Goal: Communication & Community: Ask a question

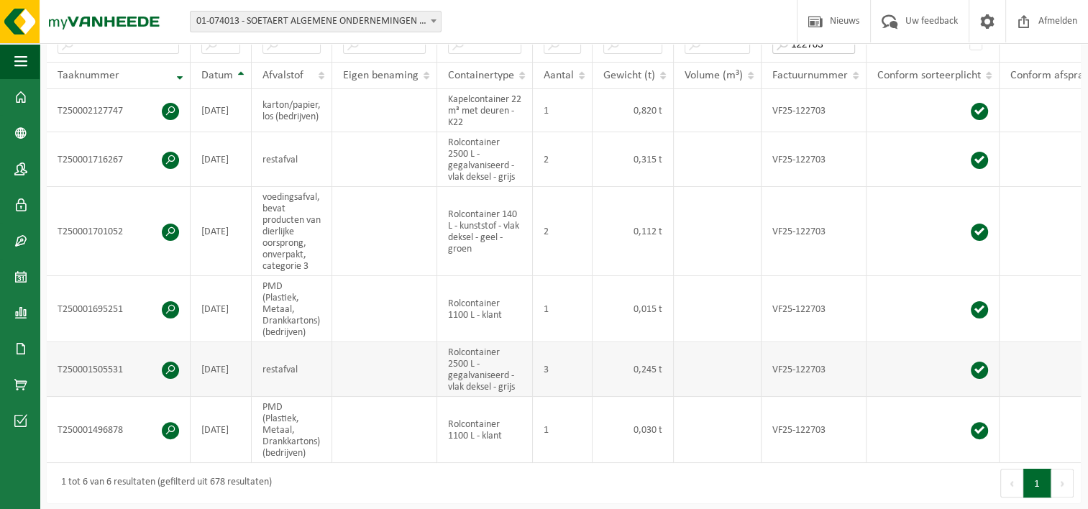
scroll to position [216, 0]
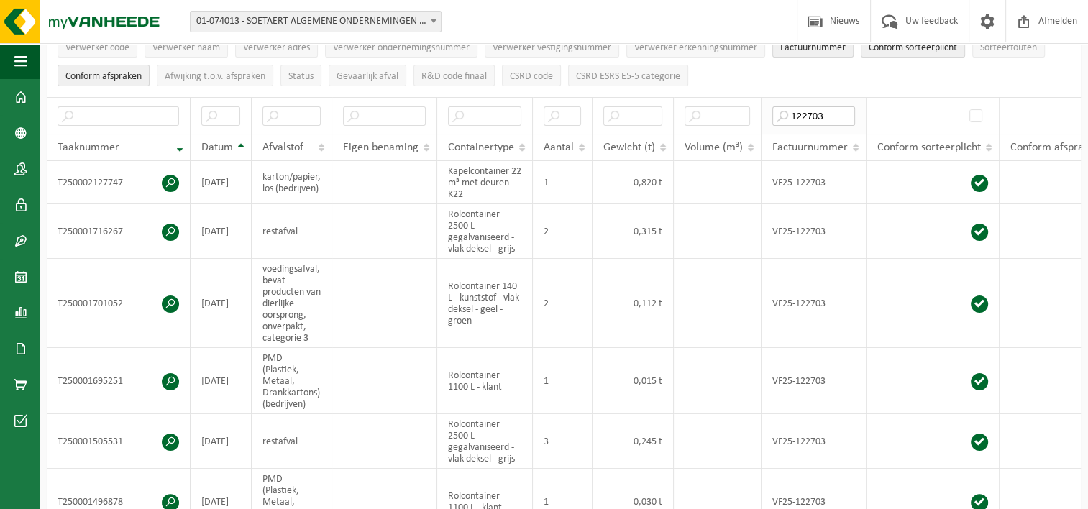
drag, startPoint x: 829, startPoint y: 109, endPoint x: 768, endPoint y: 118, distance: 61.0
click at [768, 118] on th "122703" at bounding box center [814, 115] width 105 height 37
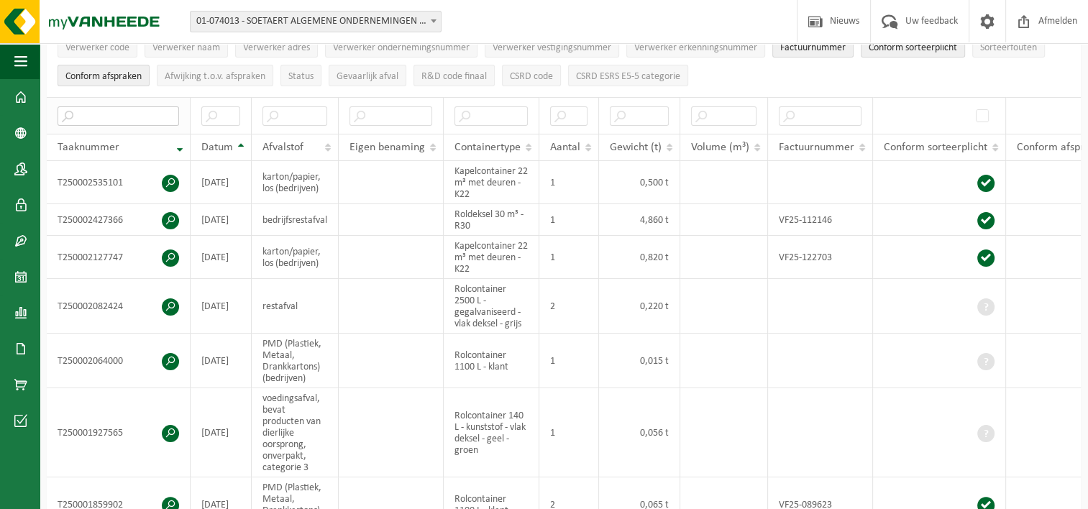
click at [157, 112] on input "text" at bounding box center [119, 115] width 122 height 19
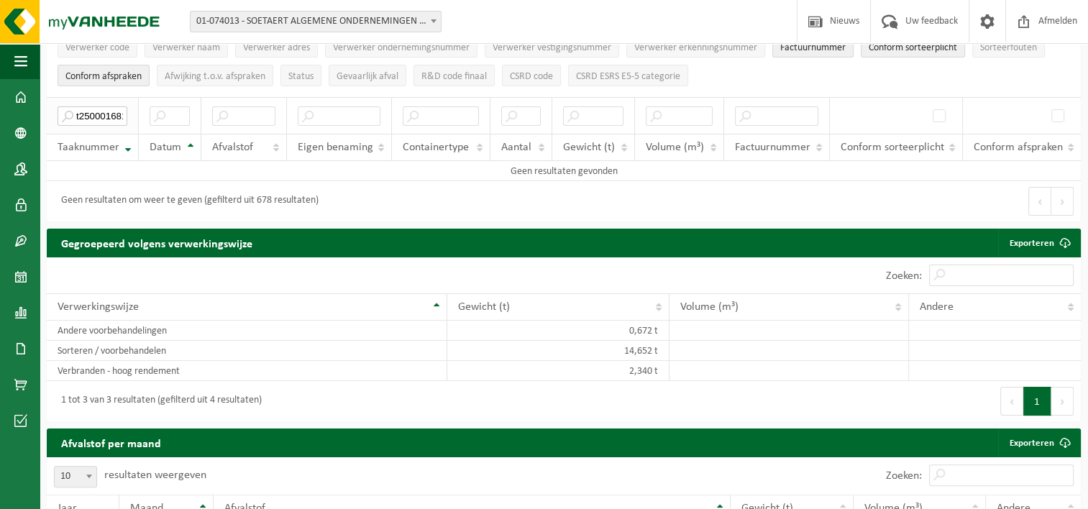
click at [122, 111] on input "t250001681079" at bounding box center [93, 115] width 70 height 19
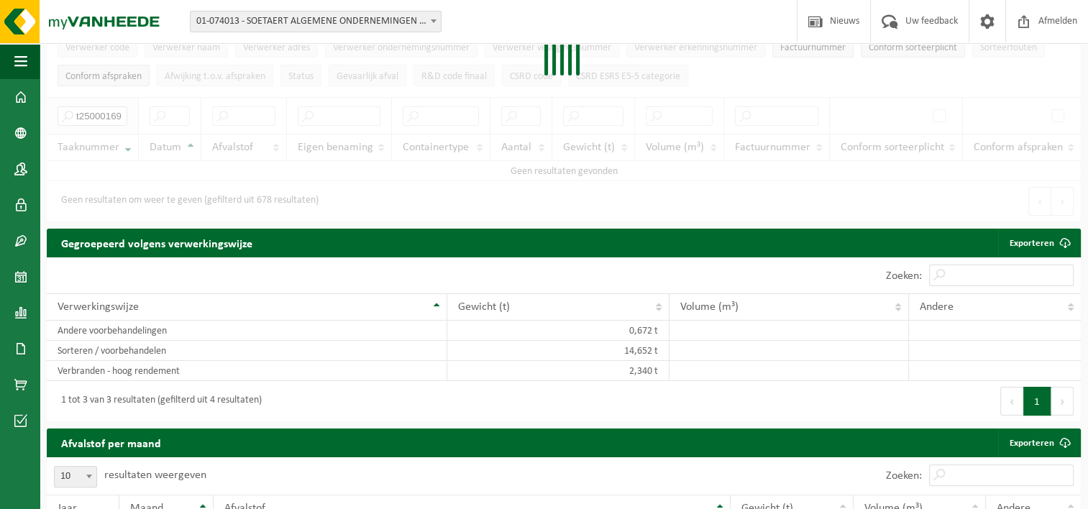
scroll to position [0, 0]
type input "9"
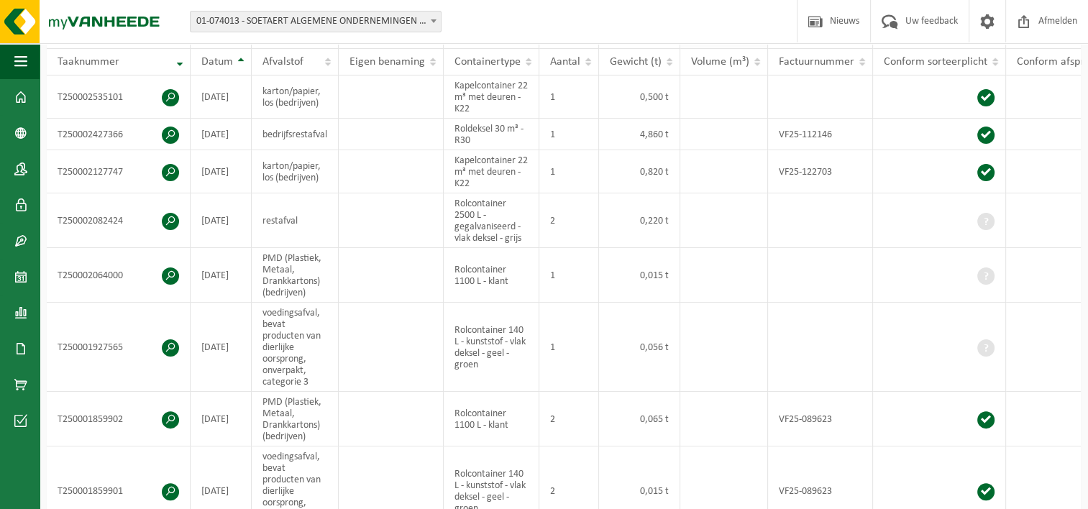
scroll to position [216, 0]
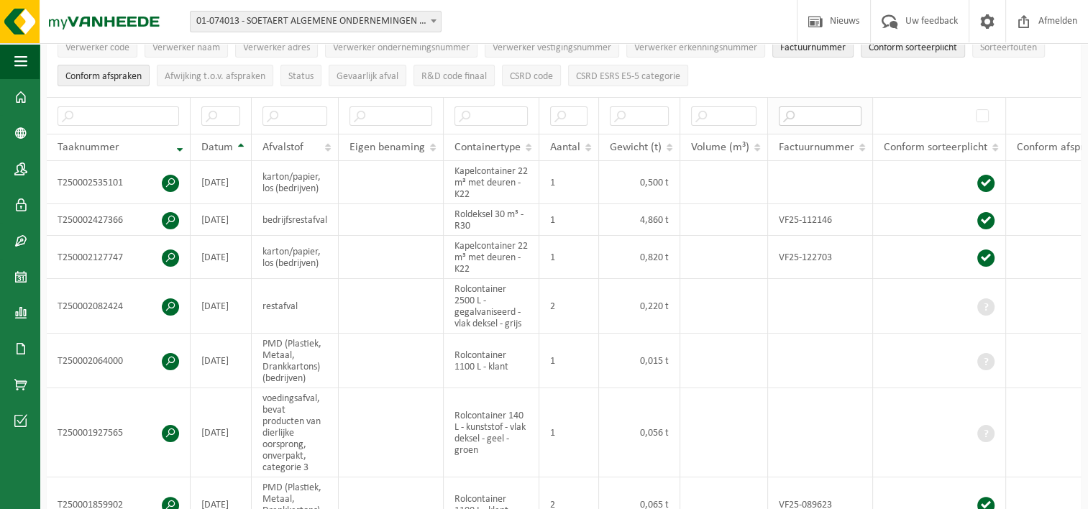
click at [803, 107] on input "text" at bounding box center [820, 115] width 83 height 19
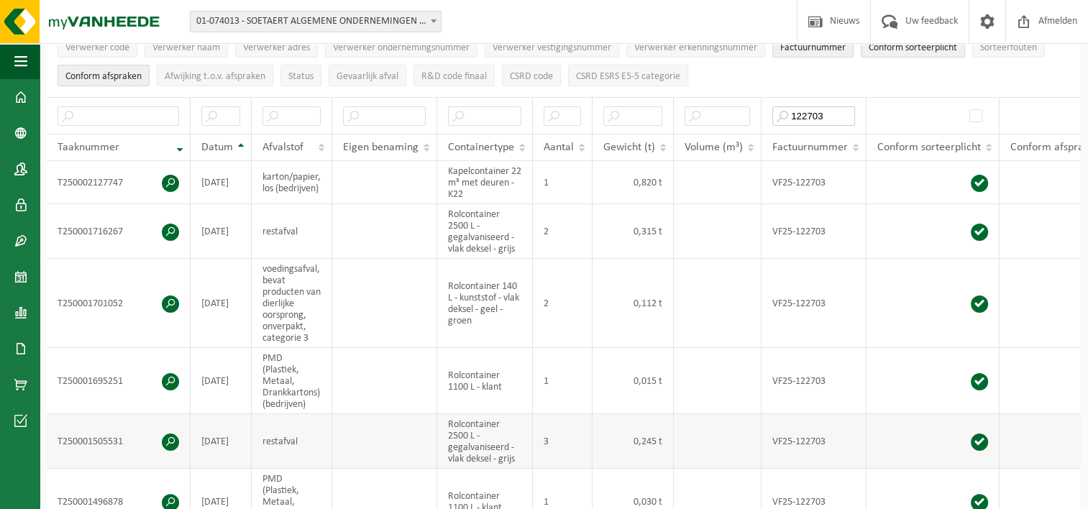
type input "122703"
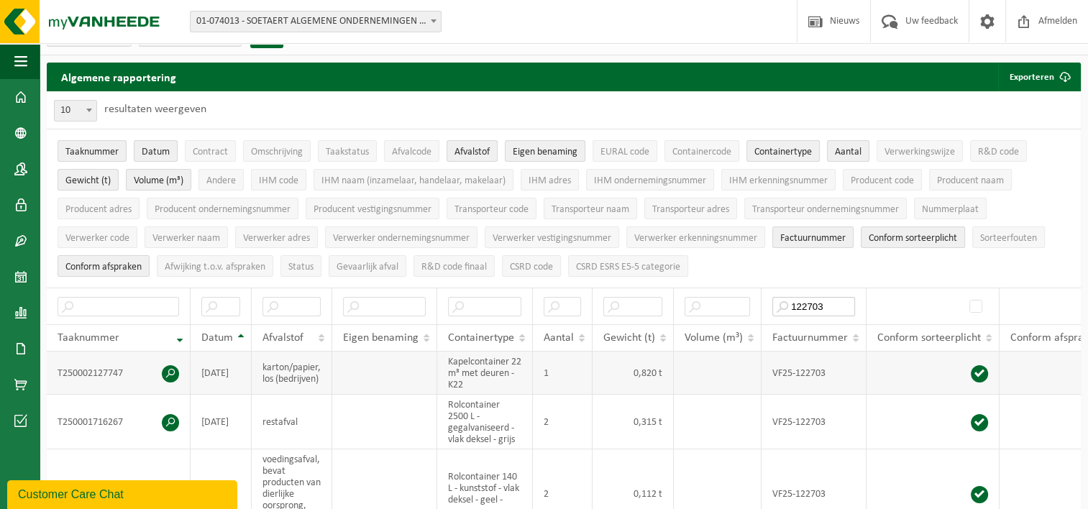
scroll to position [0, 0]
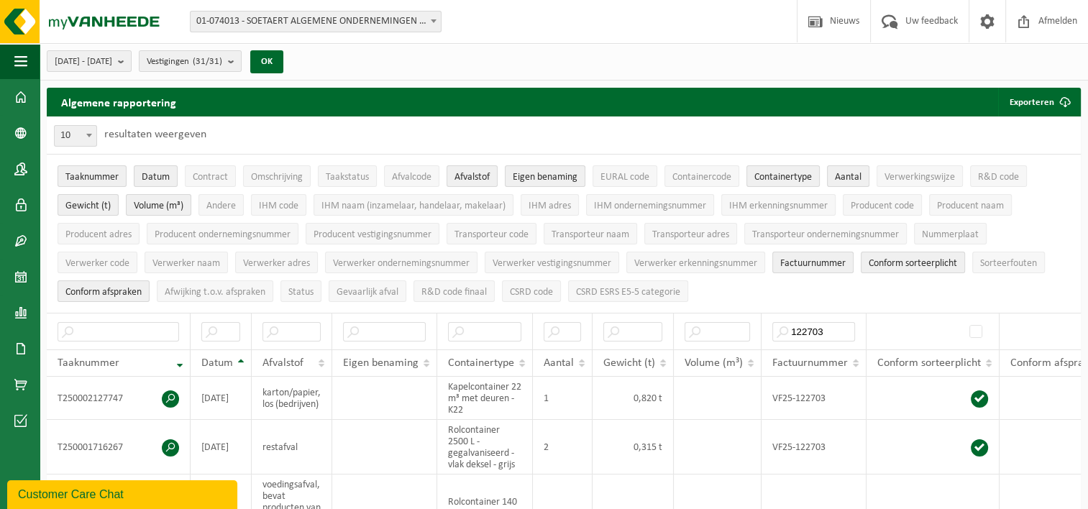
click at [92, 496] on div "Customer Care Chat" at bounding box center [122, 494] width 209 height 17
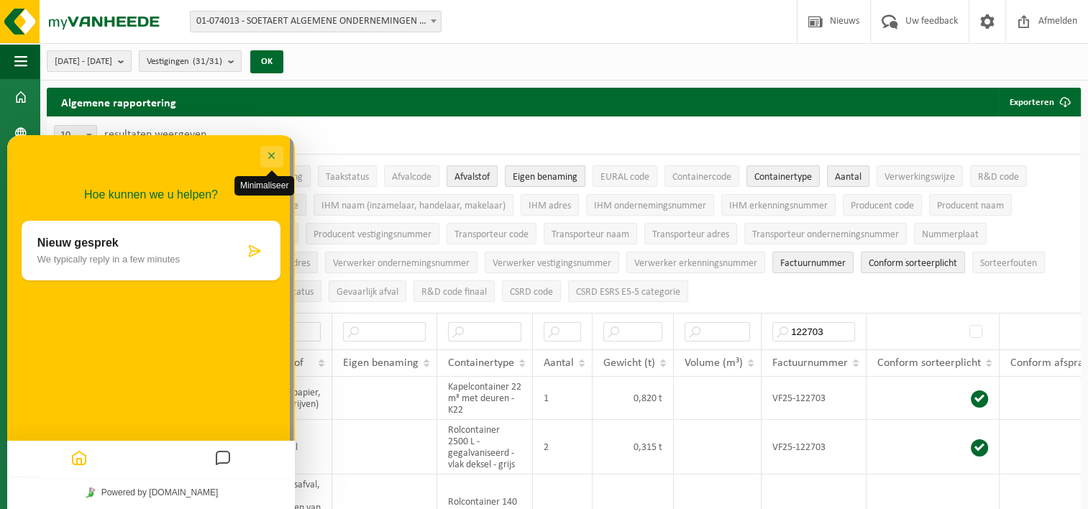
click at [273, 157] on button "Minimaliseer" at bounding box center [271, 157] width 23 height 22
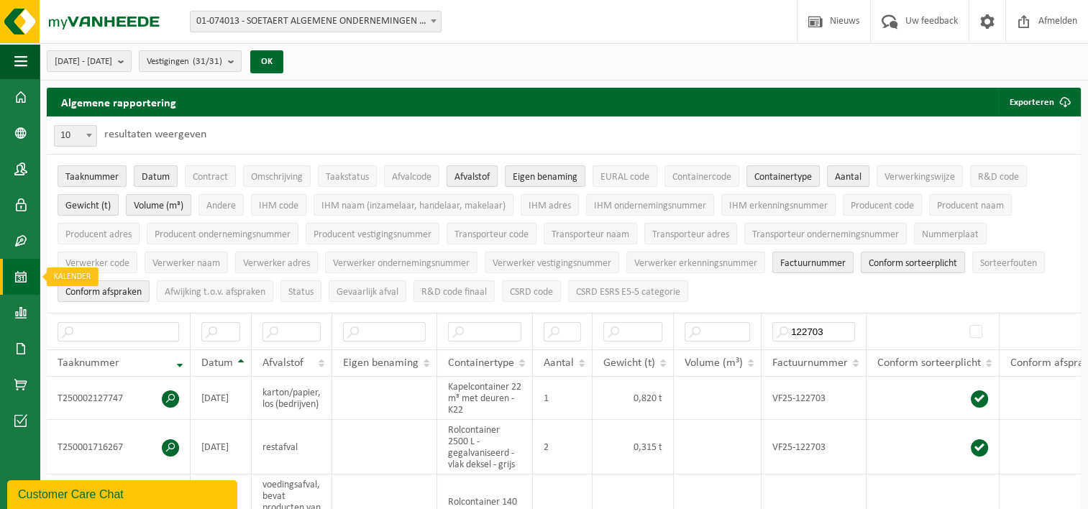
click at [22, 288] on span at bounding box center [20, 277] width 13 height 36
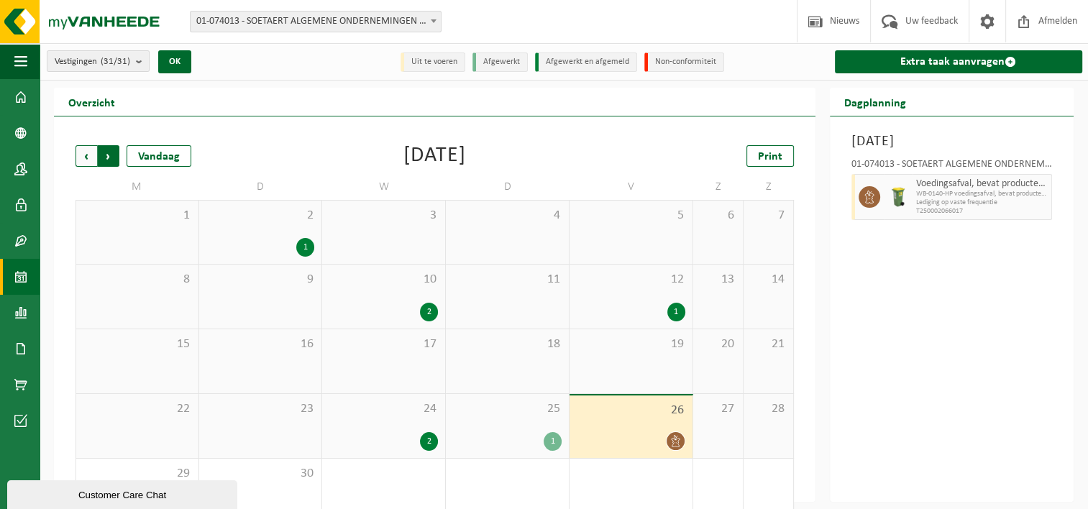
click at [80, 156] on span "Vorige" at bounding box center [87, 156] width 22 height 22
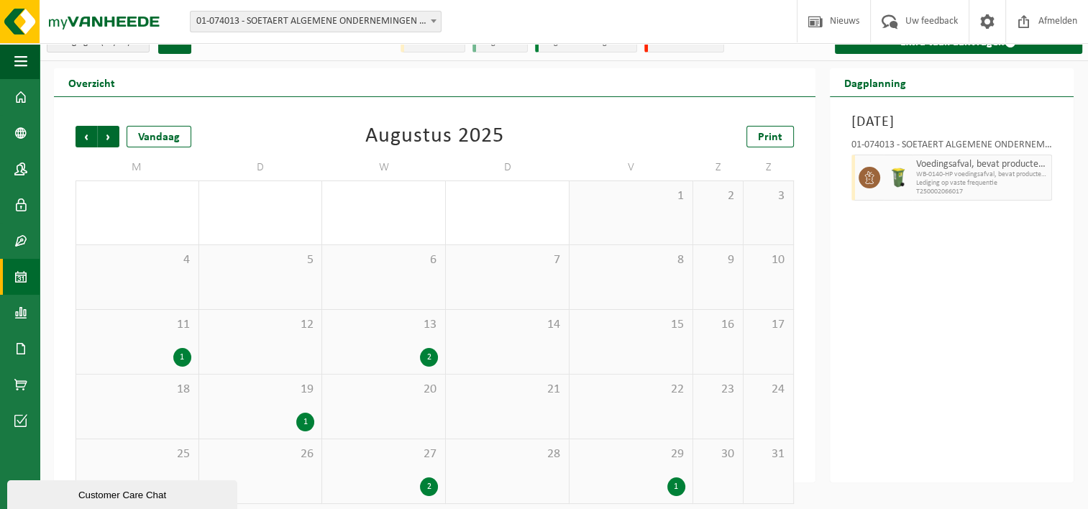
scroll to position [28, 0]
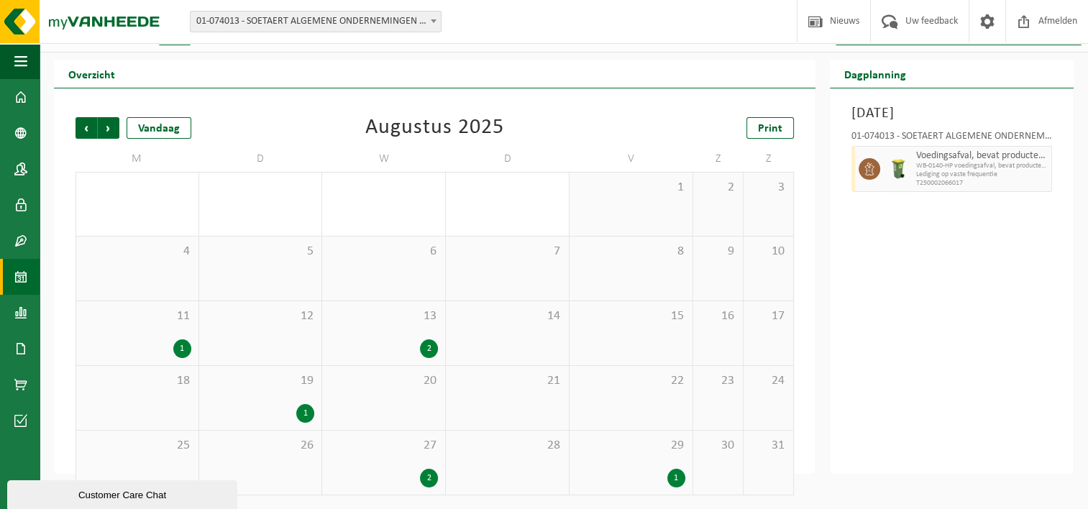
click at [386, 397] on div "20" at bounding box center [383, 398] width 123 height 64
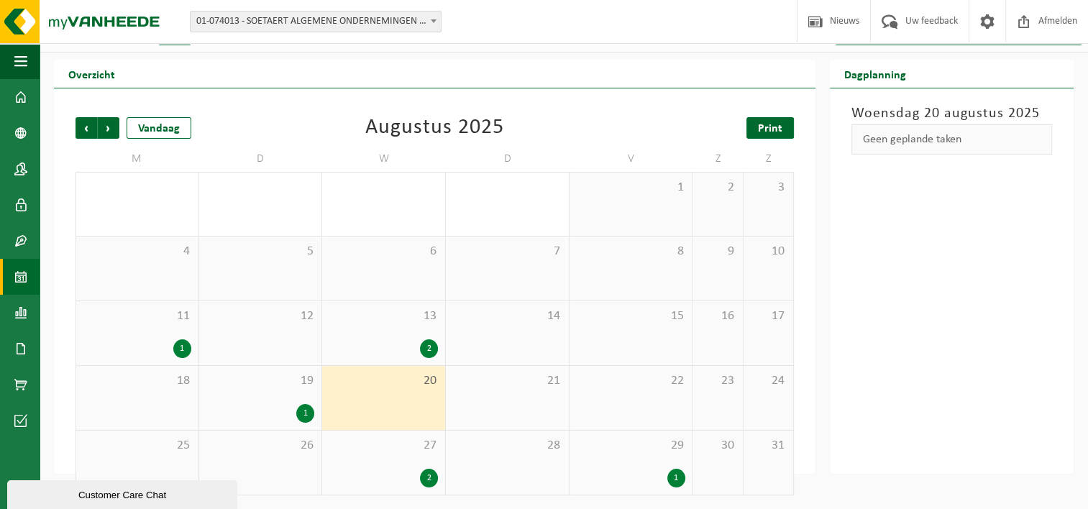
click at [774, 133] on span "Print" at bounding box center [770, 129] width 24 height 12
click at [20, 314] on span at bounding box center [20, 313] width 13 height 36
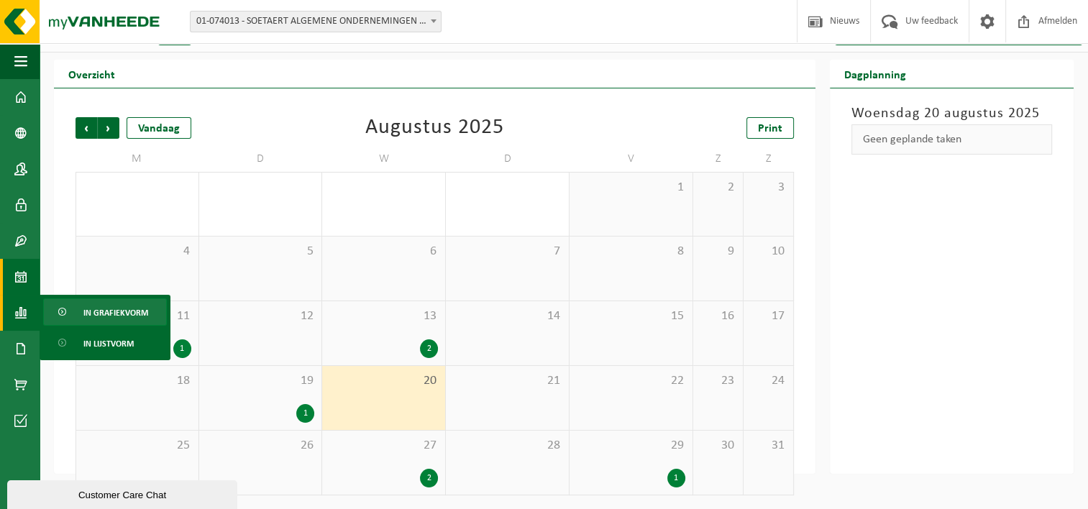
click at [91, 308] on span "In grafiekvorm" at bounding box center [115, 312] width 65 height 27
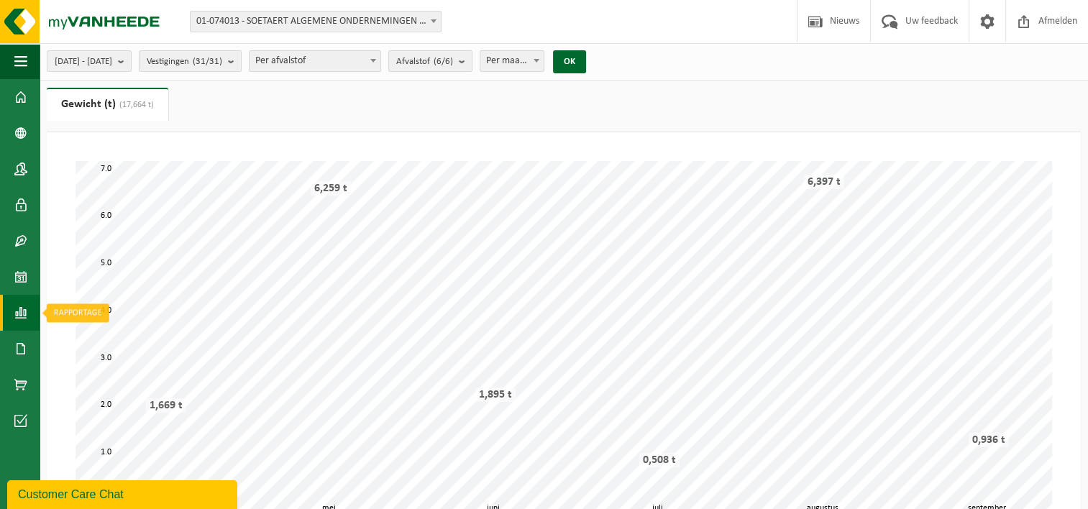
click at [26, 312] on span at bounding box center [20, 313] width 13 height 36
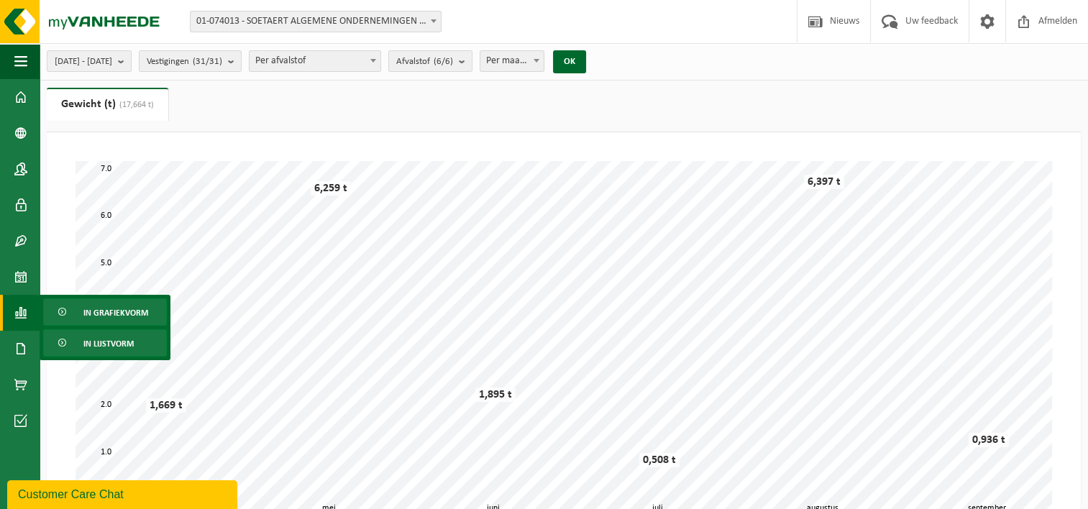
click at [98, 348] on span "In lijstvorm" at bounding box center [108, 343] width 50 height 27
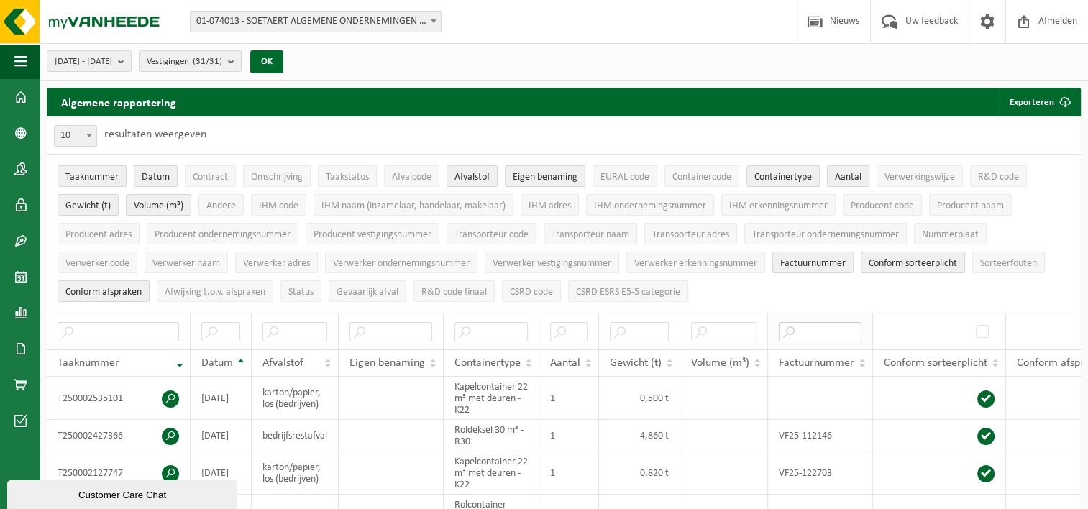
click at [820, 328] on input "text" at bounding box center [820, 331] width 83 height 19
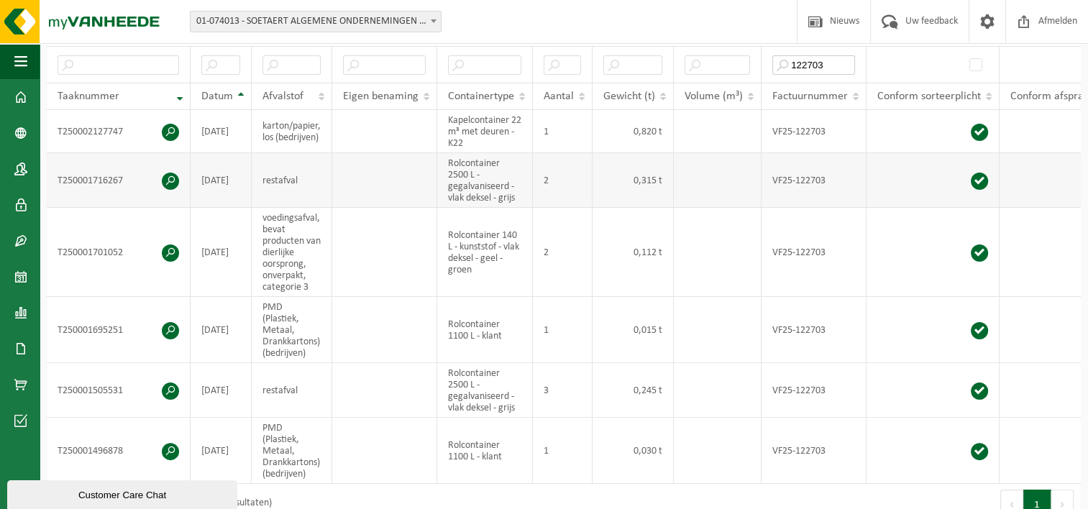
scroll to position [288, 0]
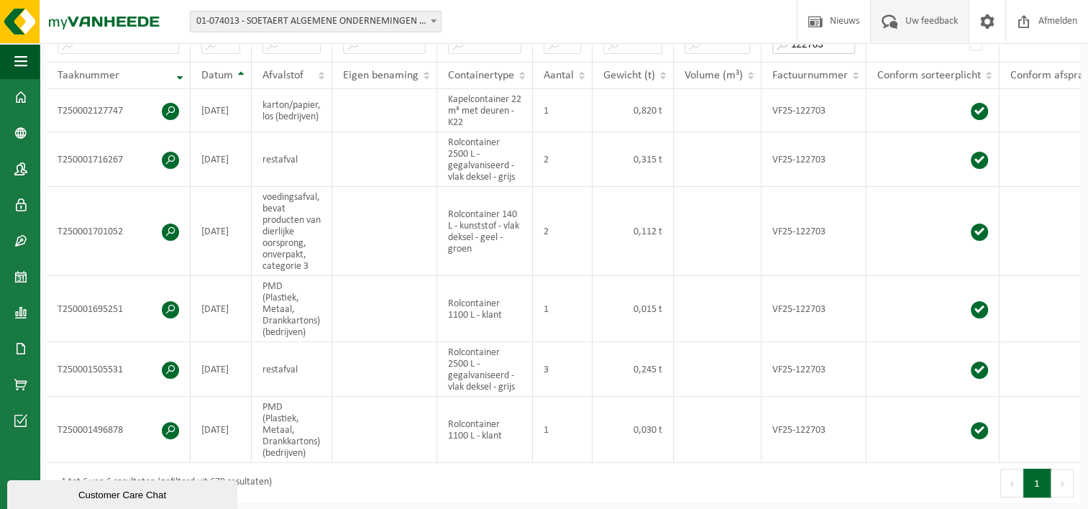
type input "122703"
click at [121, 495] on div "Customer Care Chat" at bounding box center [122, 495] width 209 height 11
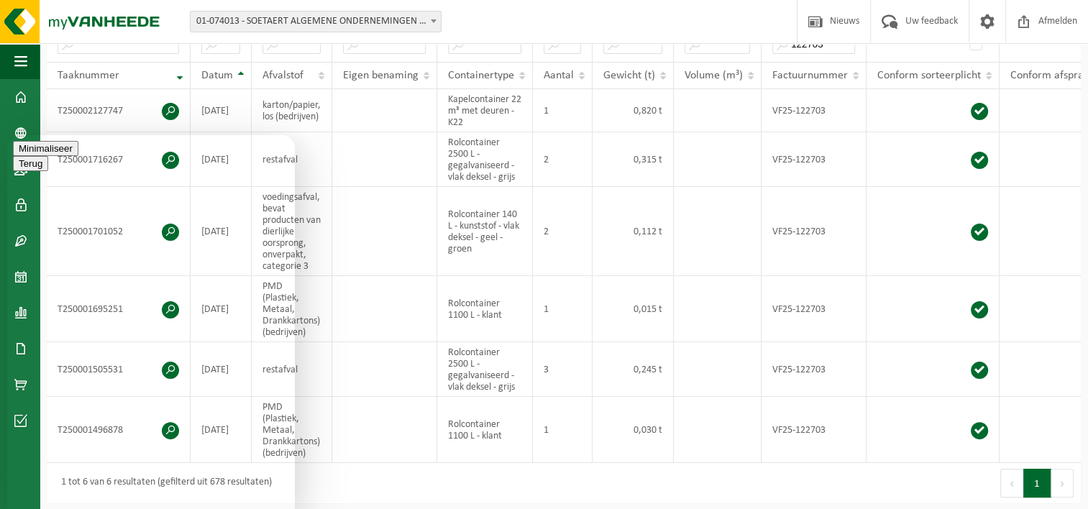
type textarea "Beste ik heb een vraag over factuur VF25-122703"
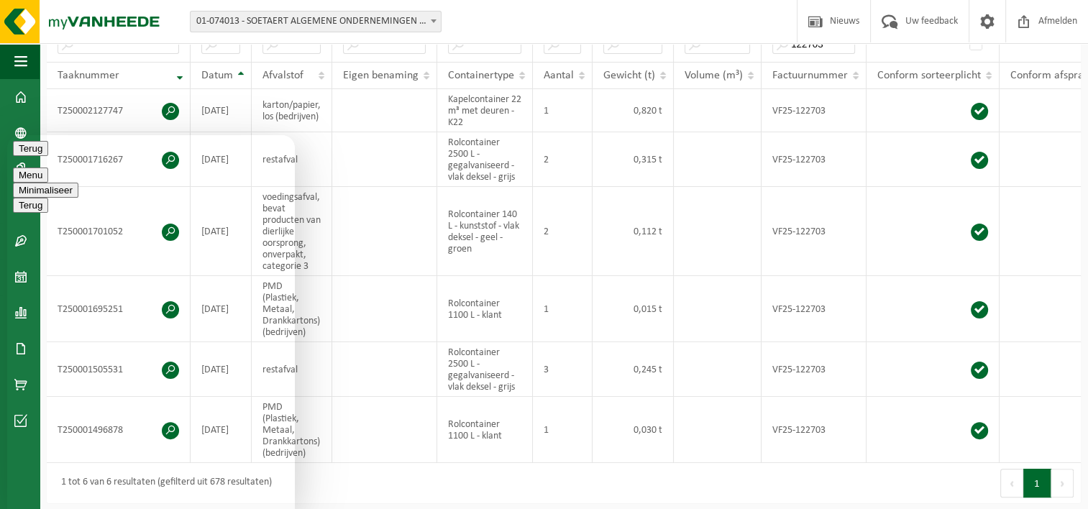
click at [78, 183] on button "Minimaliseer" at bounding box center [45, 190] width 65 height 15
